Goal: Task Accomplishment & Management: Manage account settings

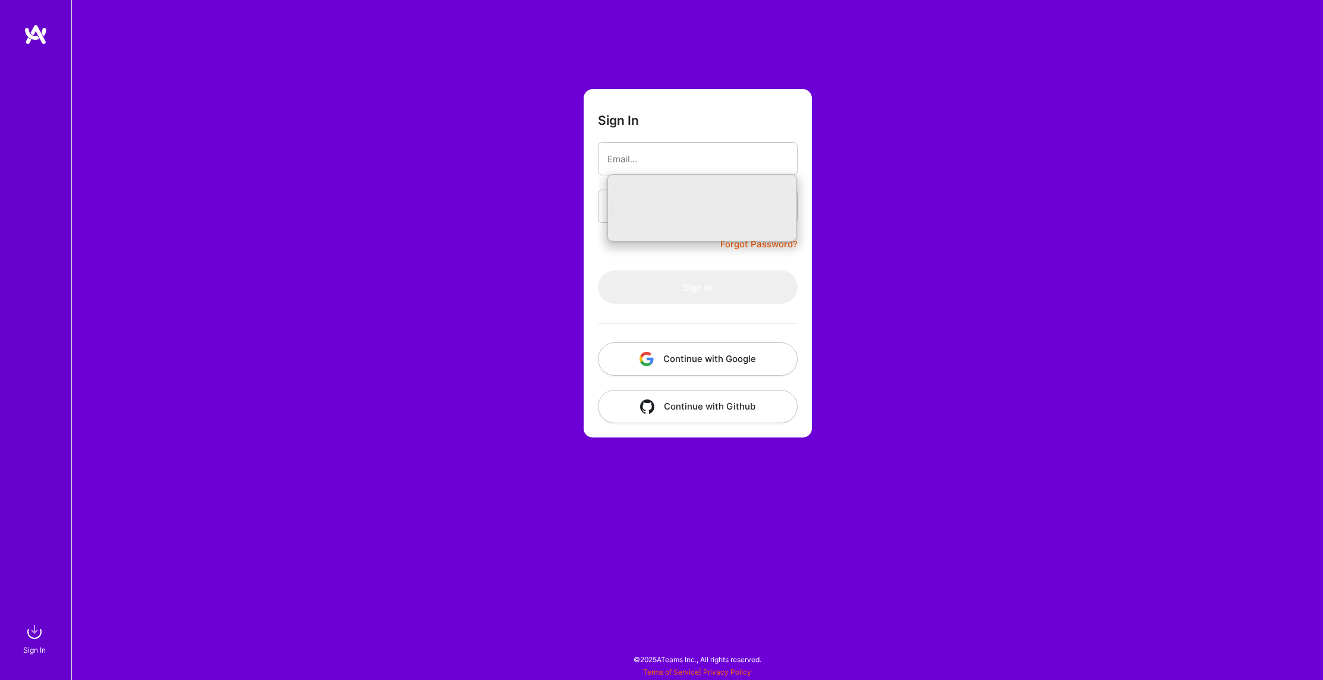
click at [638, 165] on input "email" at bounding box center [697, 159] width 181 height 30
type input "[PERSON_NAME][EMAIL_ADDRESS][PERSON_NAME][DOMAIN_NAME]"
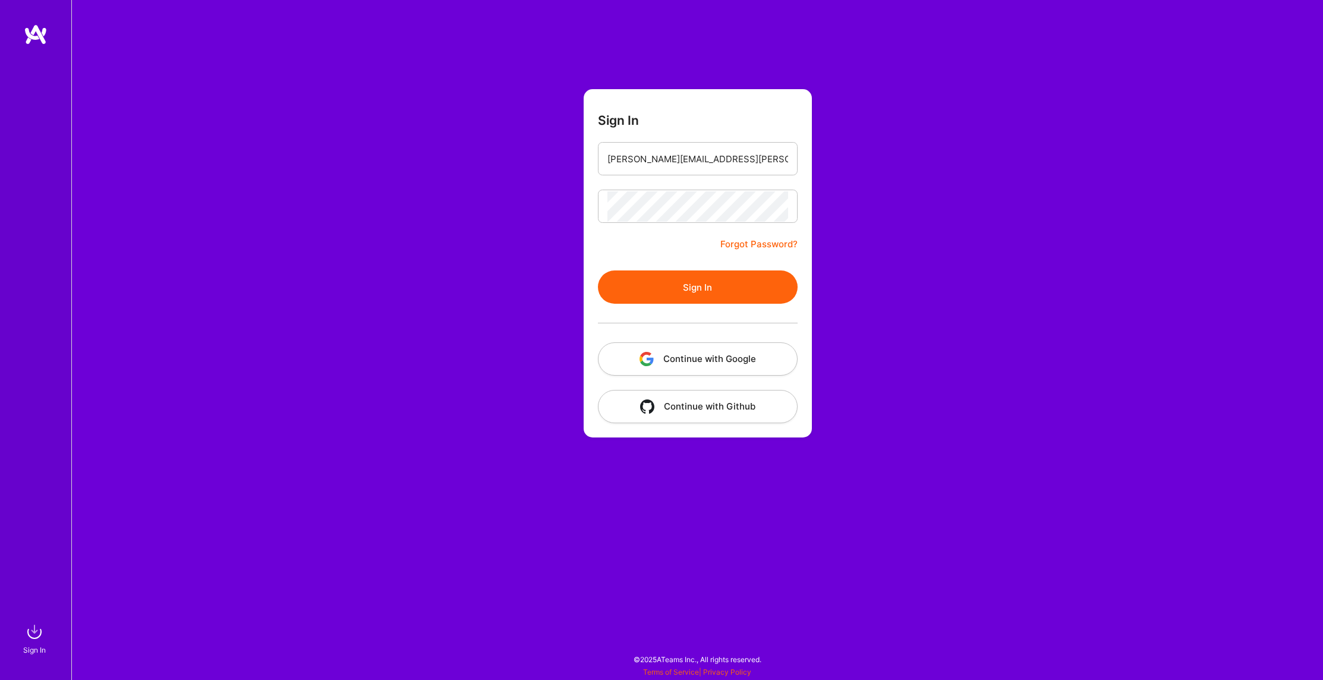
click at [715, 288] on button "Sign In" at bounding box center [698, 286] width 200 height 33
